Goal: Use online tool/utility: Utilize a website feature to perform a specific function

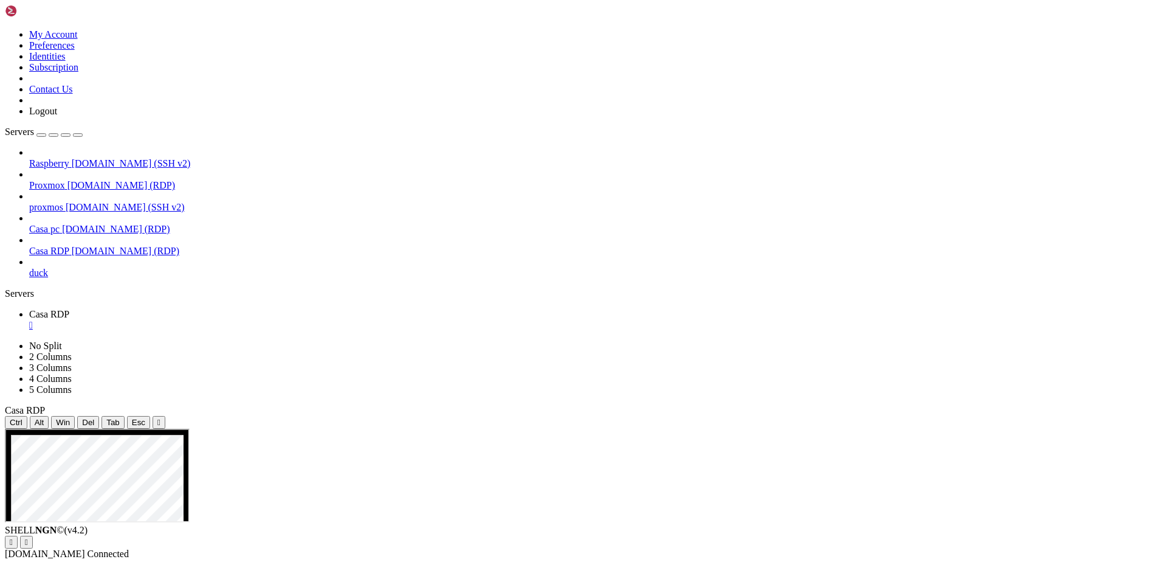
drag, startPoint x: 204, startPoint y: 601, endPoint x: 151, endPoint y: 533, distance: 86.2
